Goal: Information Seeking & Learning: Find specific fact

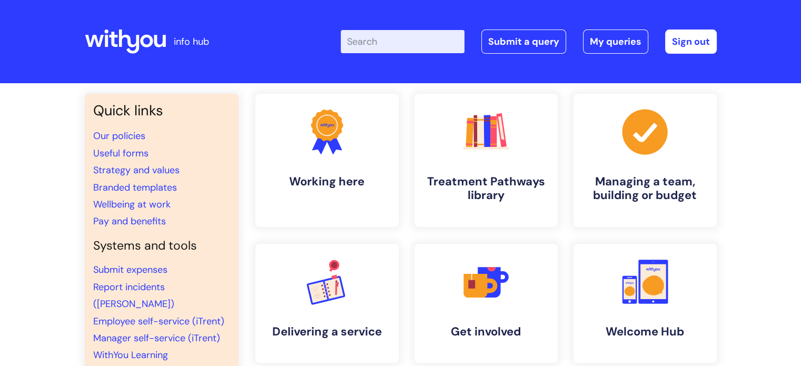
click at [377, 42] on input "Enter your search term here..." at bounding box center [403, 41] width 124 height 23
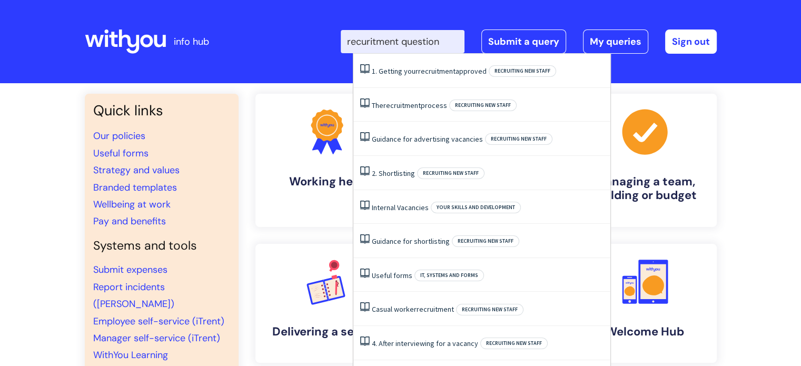
type input "recuritment questions"
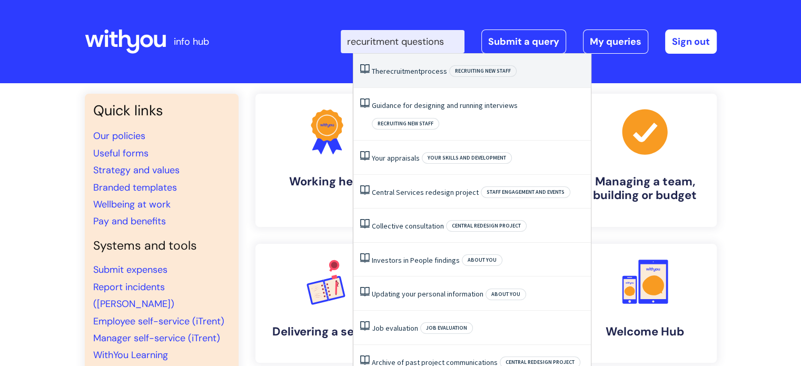
click at [415, 69] on span "recruitment" at bounding box center [401, 70] width 37 height 9
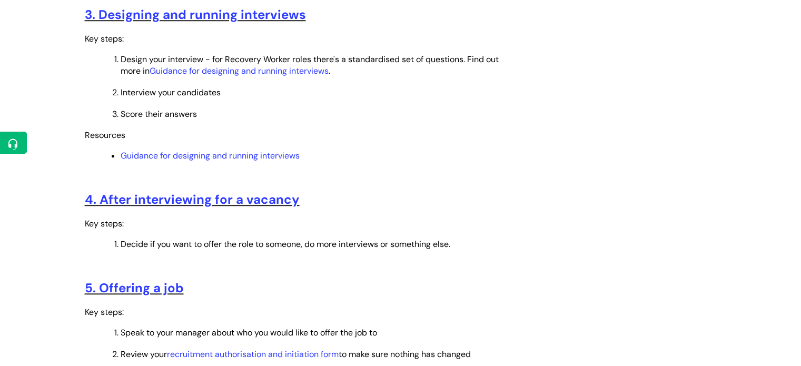
scroll to position [895, 0]
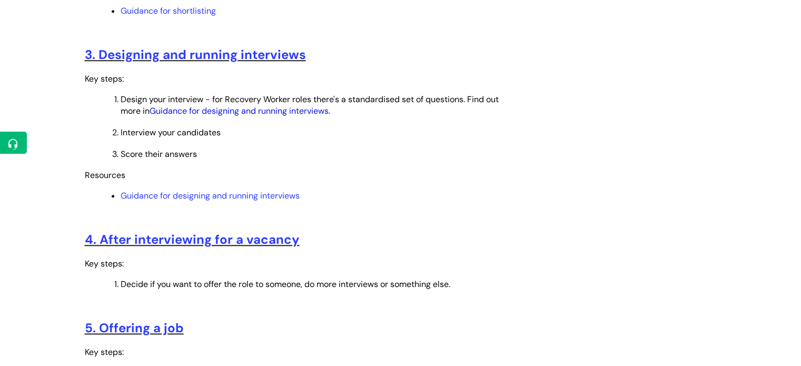
click at [273, 115] on link "Guidance for designing and running interviews" at bounding box center [239, 110] width 179 height 11
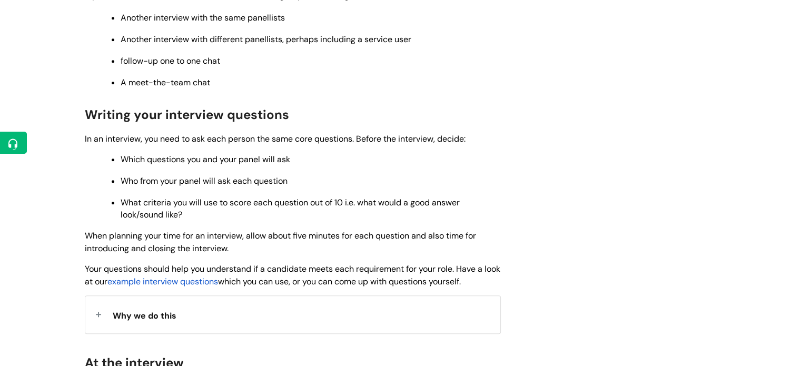
scroll to position [790, 0]
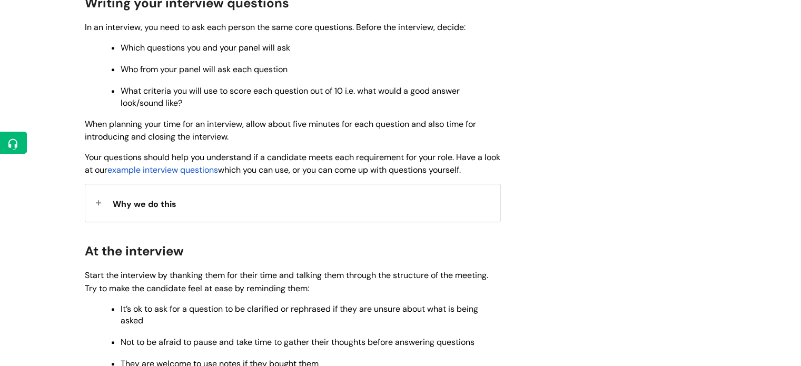
click at [218, 175] on span "example interview questions" at bounding box center [162, 169] width 111 height 11
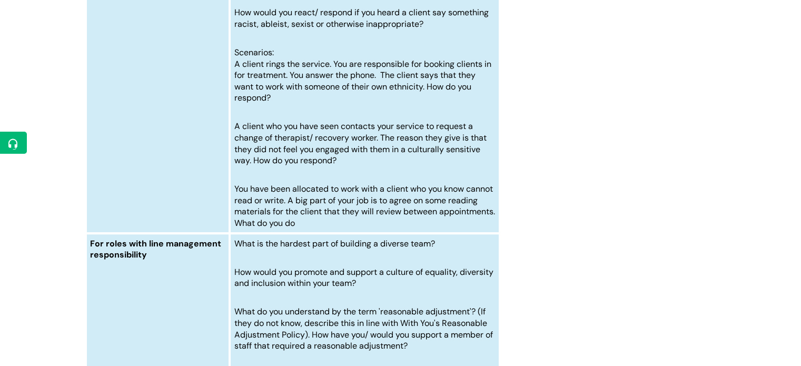
scroll to position [4845, 0]
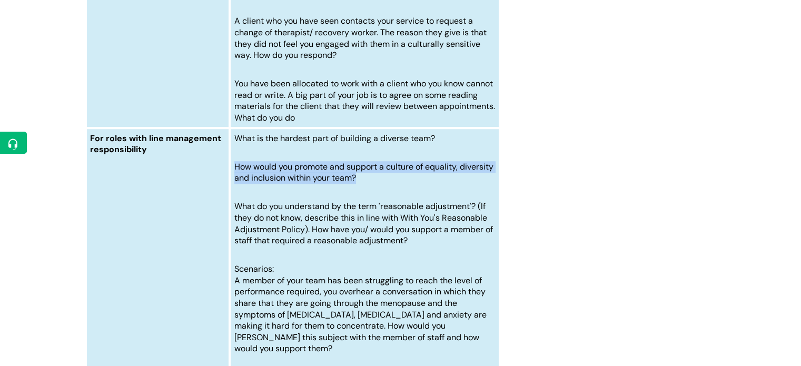
drag, startPoint x: 234, startPoint y: 194, endPoint x: 413, endPoint y: 201, distance: 179.7
click at [413, 184] on p "How would you promote and support a culture of equality, diversity and inclusio…" at bounding box center [364, 172] width 261 height 23
copy span "How would you promote and support a culture of equality, diversity and inclusio…"
